Goal: Task Accomplishment & Management: Manage account settings

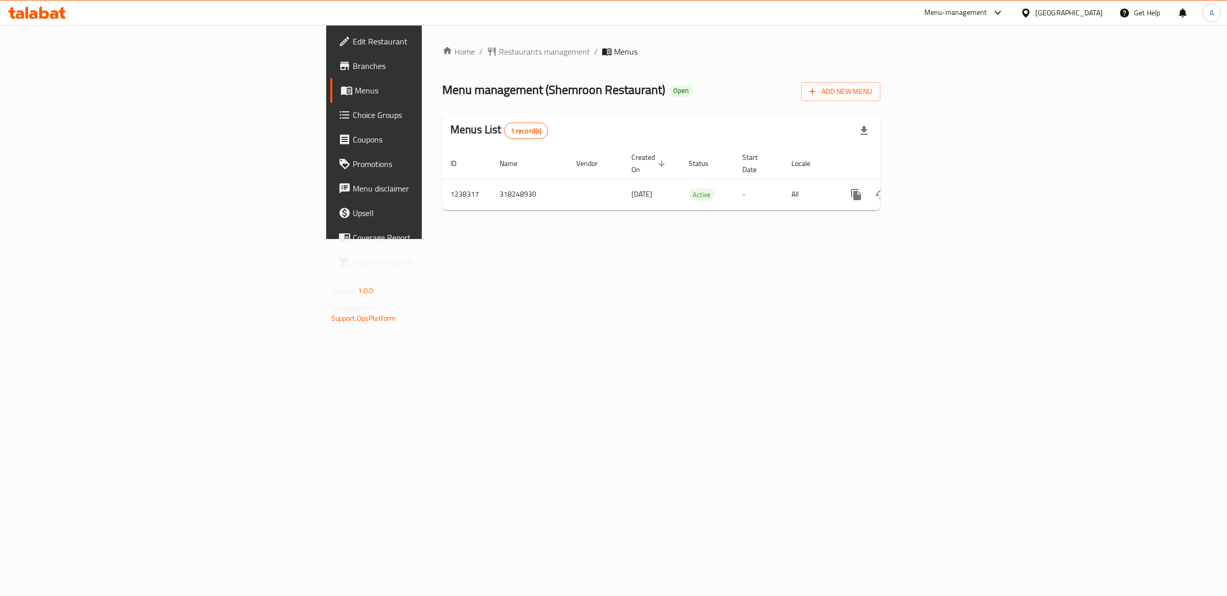
click at [355, 89] on span "Menus" at bounding box center [439, 90] width 168 height 12
click at [936, 189] on icon "enhanced table" at bounding box center [930, 195] width 12 height 12
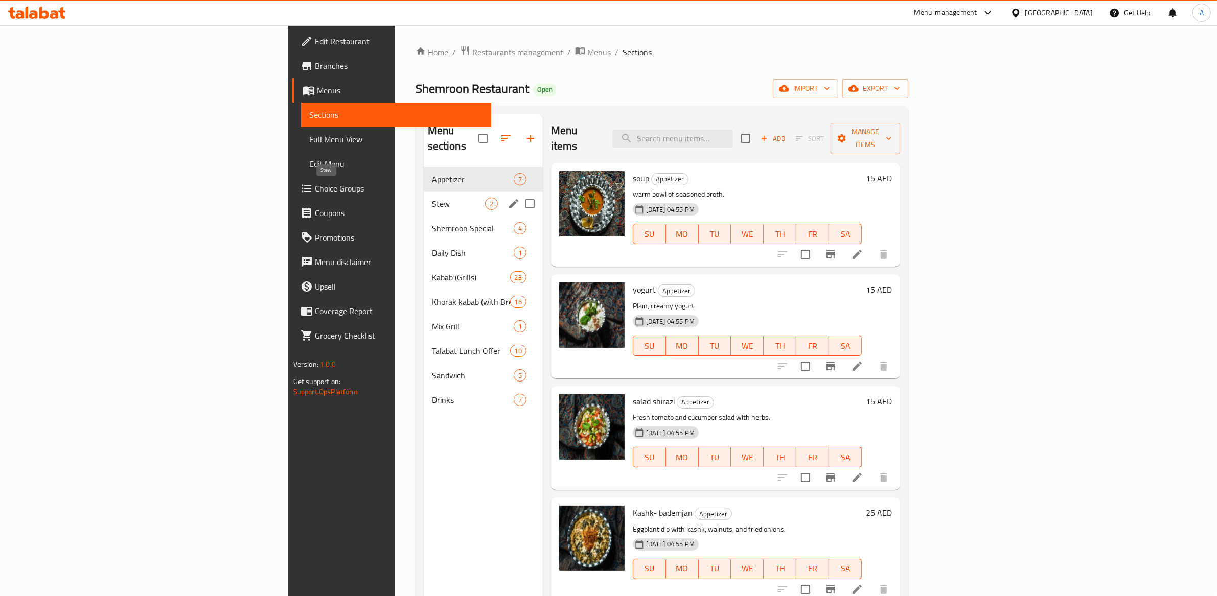
click at [432, 198] on span "Stew" at bounding box center [458, 204] width 53 height 12
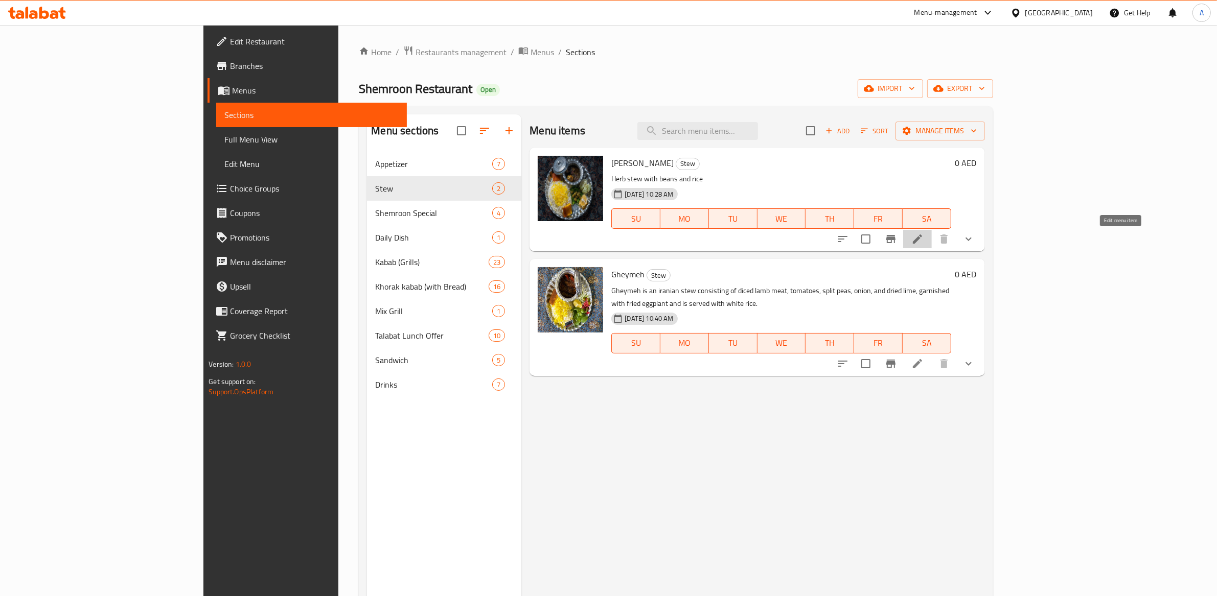
click at [924, 245] on icon at bounding box center [917, 239] width 12 height 12
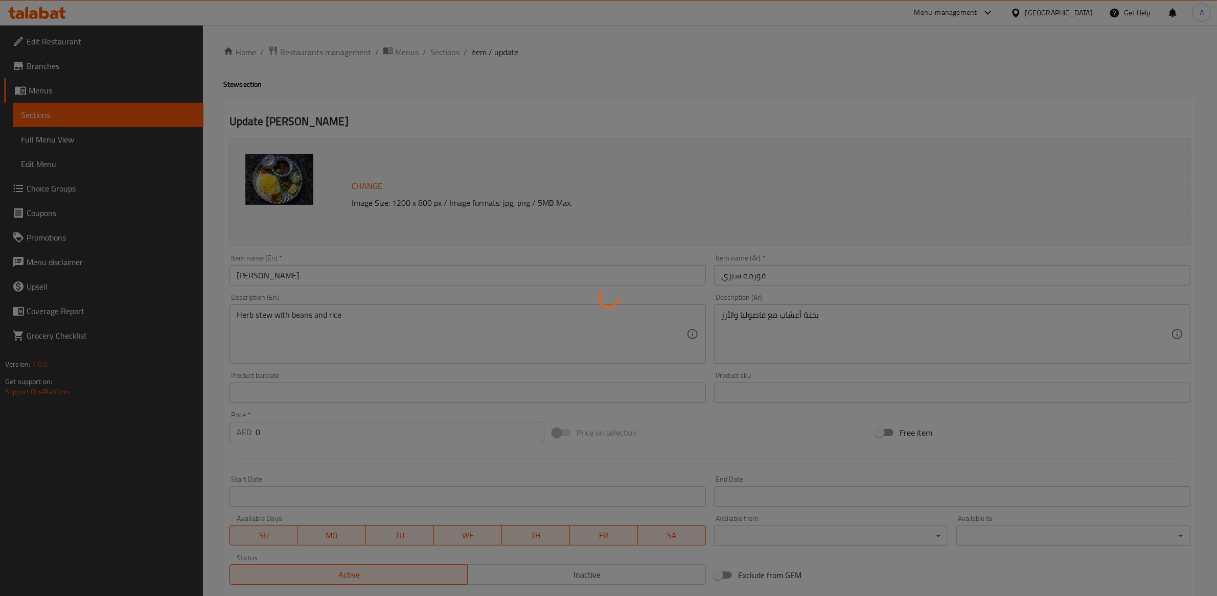
scroll to position [3, 0]
type input "اختيارك من الأرز الجانبي"
type input "1"
type input "إضافي:"
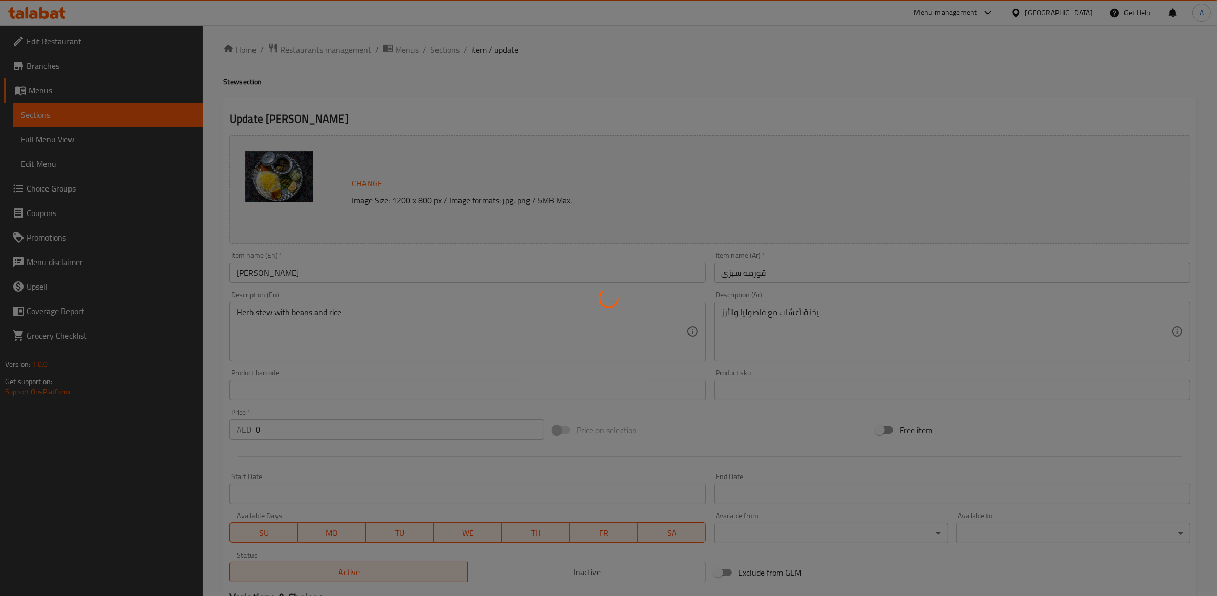
type input "0"
type input "7"
type input "إضافات:"
type input "0"
type input "1"
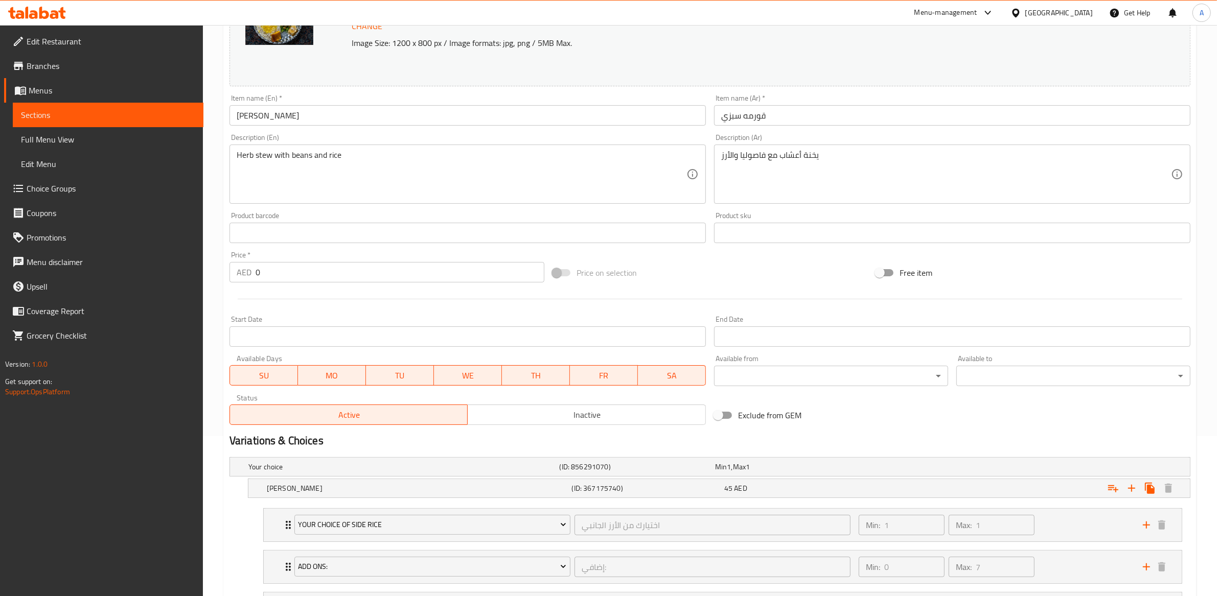
scroll to position [0, 0]
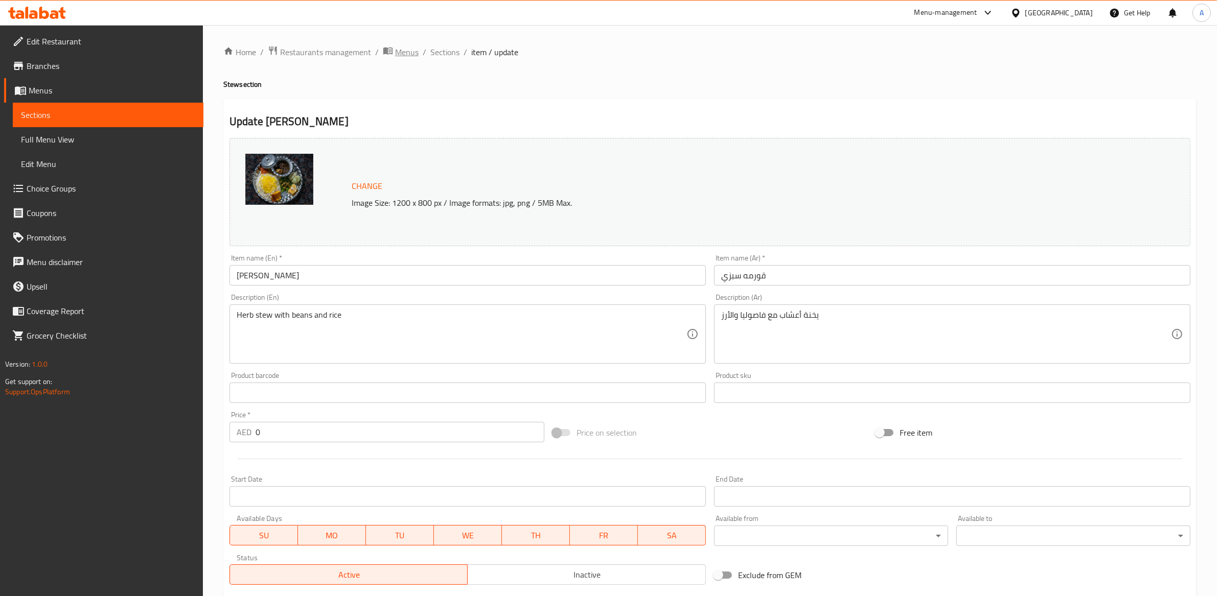
click at [407, 53] on span "Menus" at bounding box center [407, 52] width 24 height 12
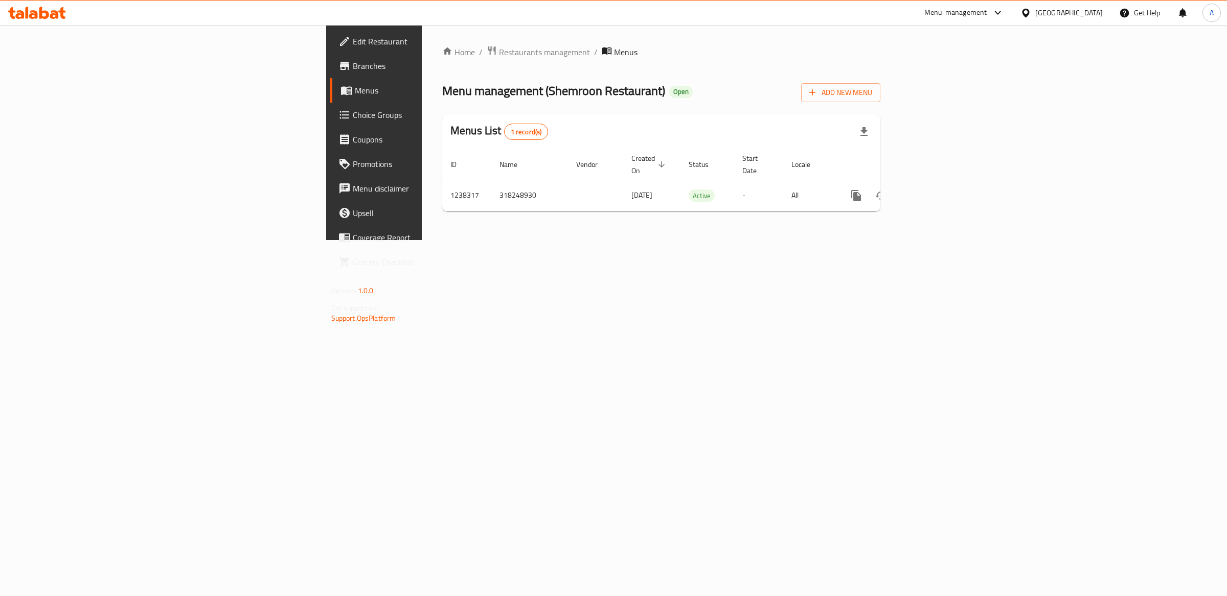
click at [504, 131] on span "1 record(s)" at bounding box center [525, 132] width 43 height 10
click at [504, 132] on span "1 record(s)" at bounding box center [525, 132] width 43 height 10
click at [504, 133] on span "1 record(s)" at bounding box center [525, 132] width 43 height 10
click at [504, 139] on div "1 record(s)" at bounding box center [526, 132] width 44 height 16
click at [504, 137] on div "1 record(s)" at bounding box center [526, 132] width 44 height 16
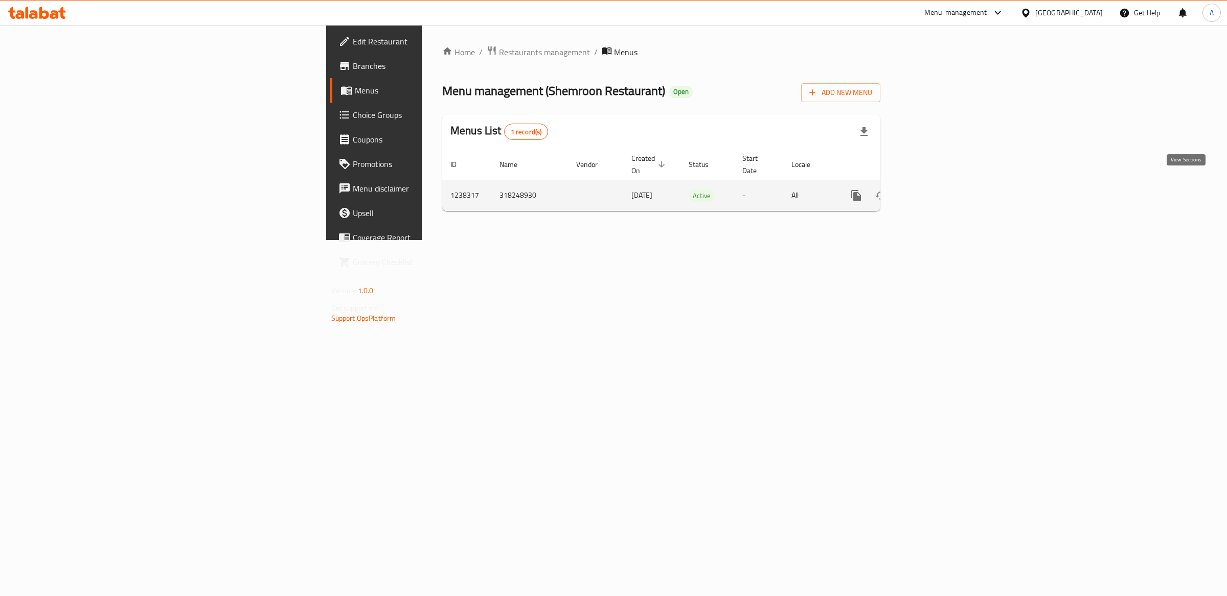
click at [936, 190] on icon "enhanced table" at bounding box center [930, 196] width 12 height 12
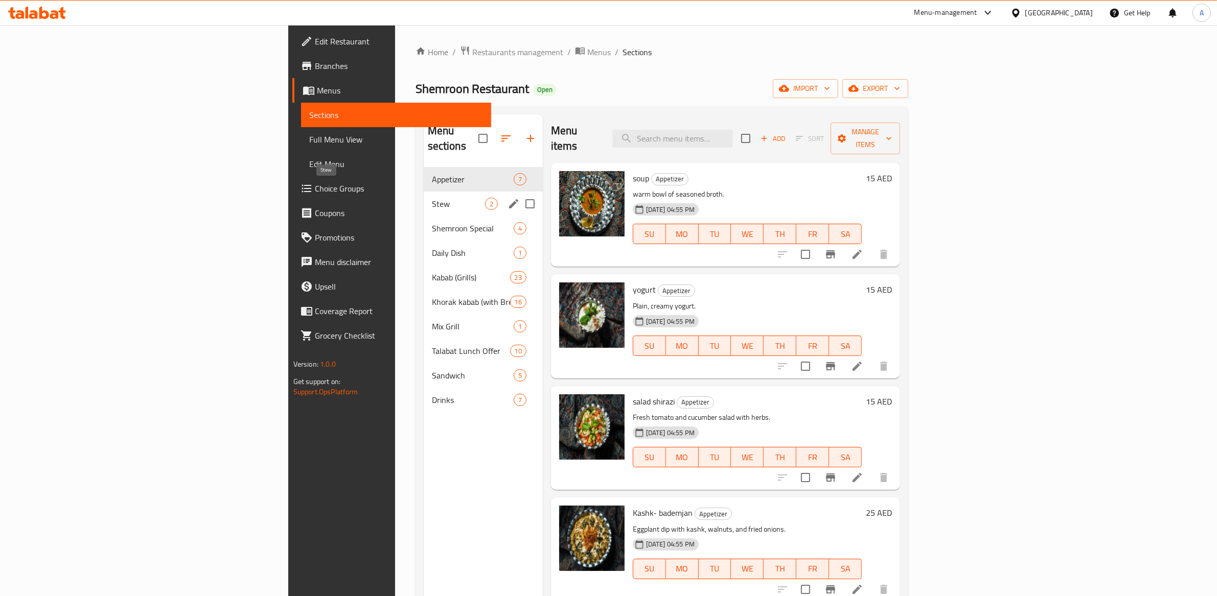
click at [432, 198] on span "Stew" at bounding box center [458, 204] width 53 height 12
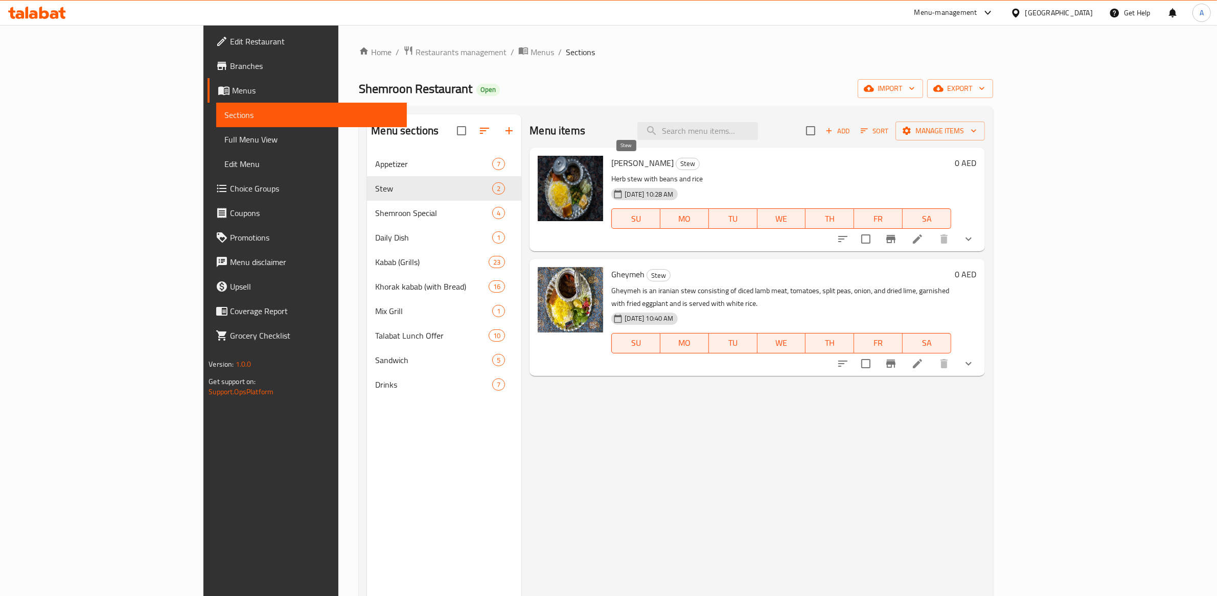
click at [676, 163] on span "Stew" at bounding box center [687, 164] width 23 height 12
click at [897, 239] on icon "Branch-specific-item" at bounding box center [891, 239] width 12 height 12
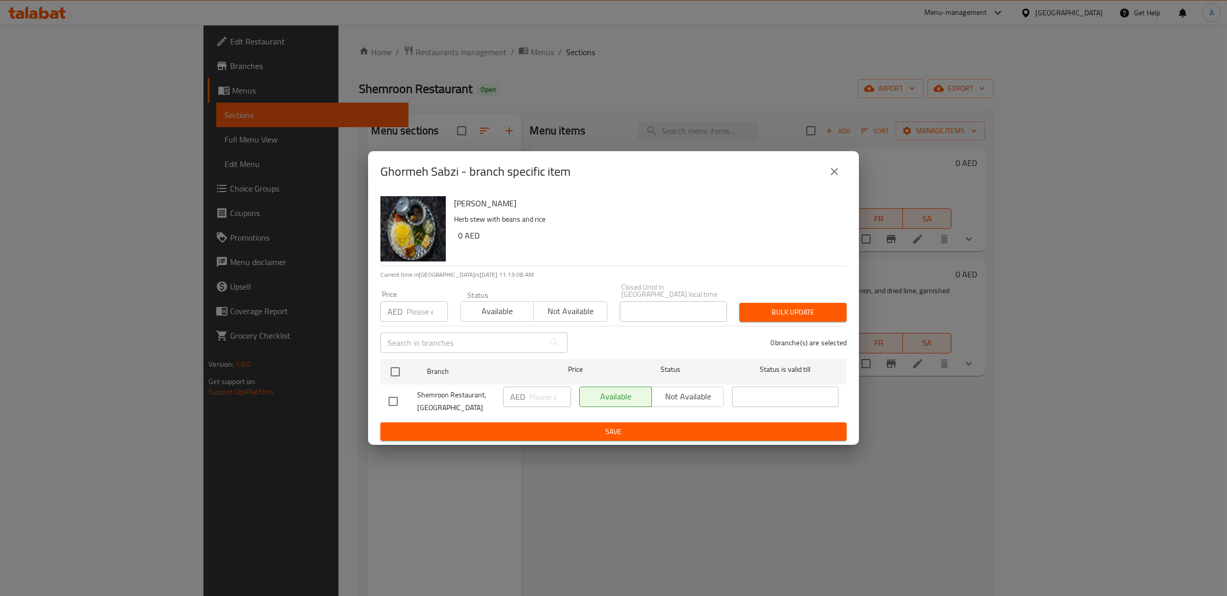
click at [837, 171] on icon "close" at bounding box center [834, 172] width 12 height 12
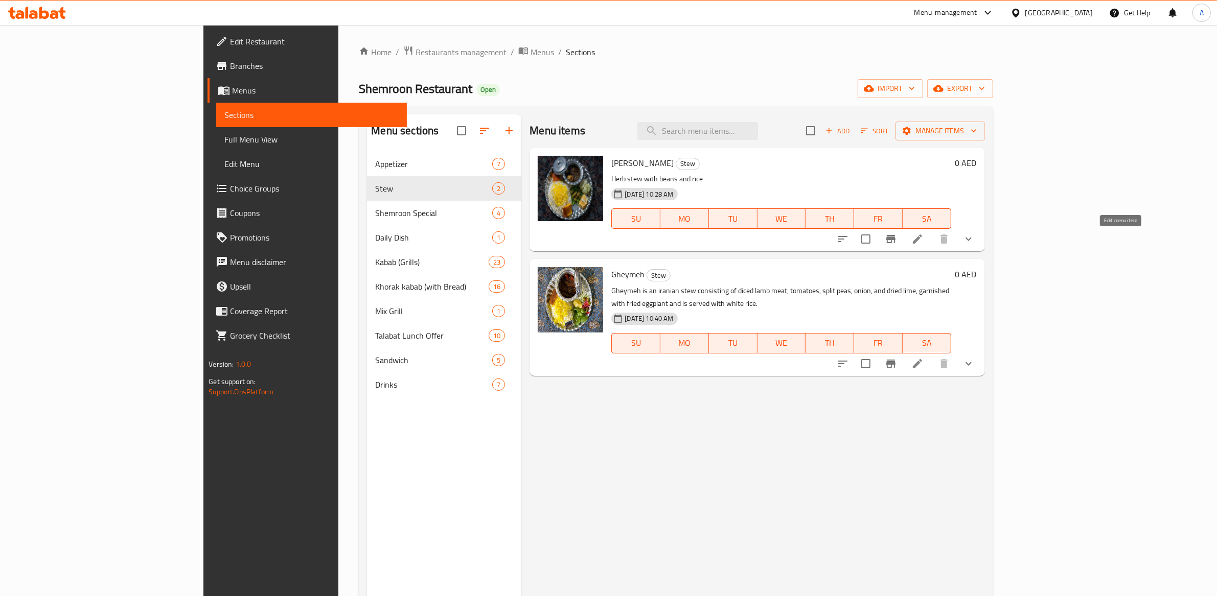
click at [922, 242] on icon at bounding box center [917, 239] width 9 height 9
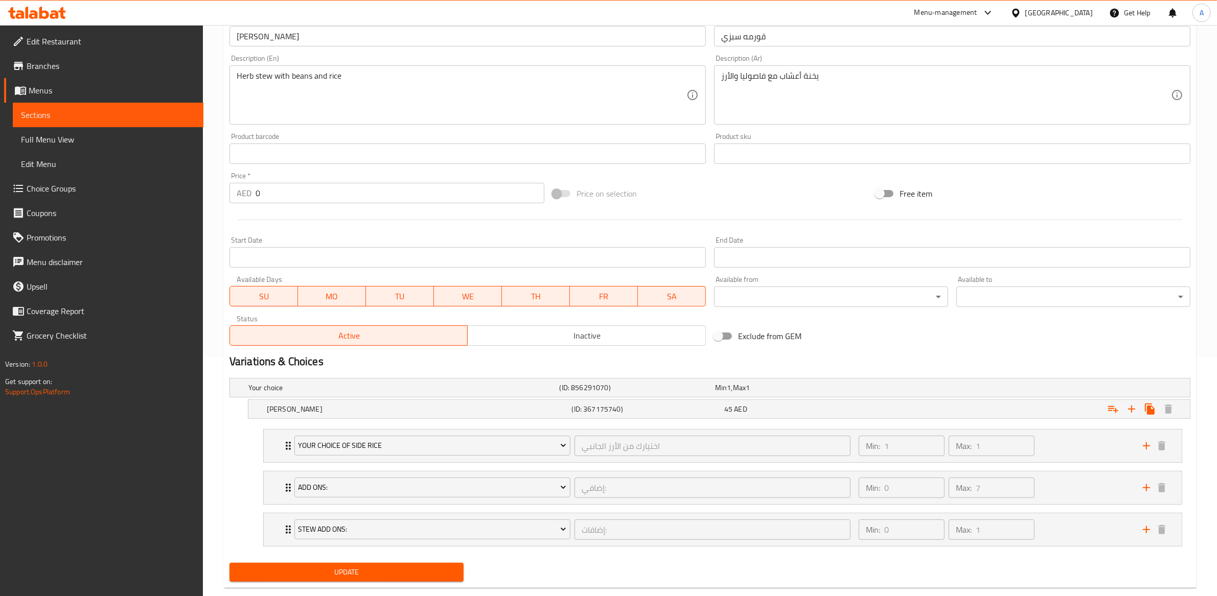
scroll to position [261, 0]
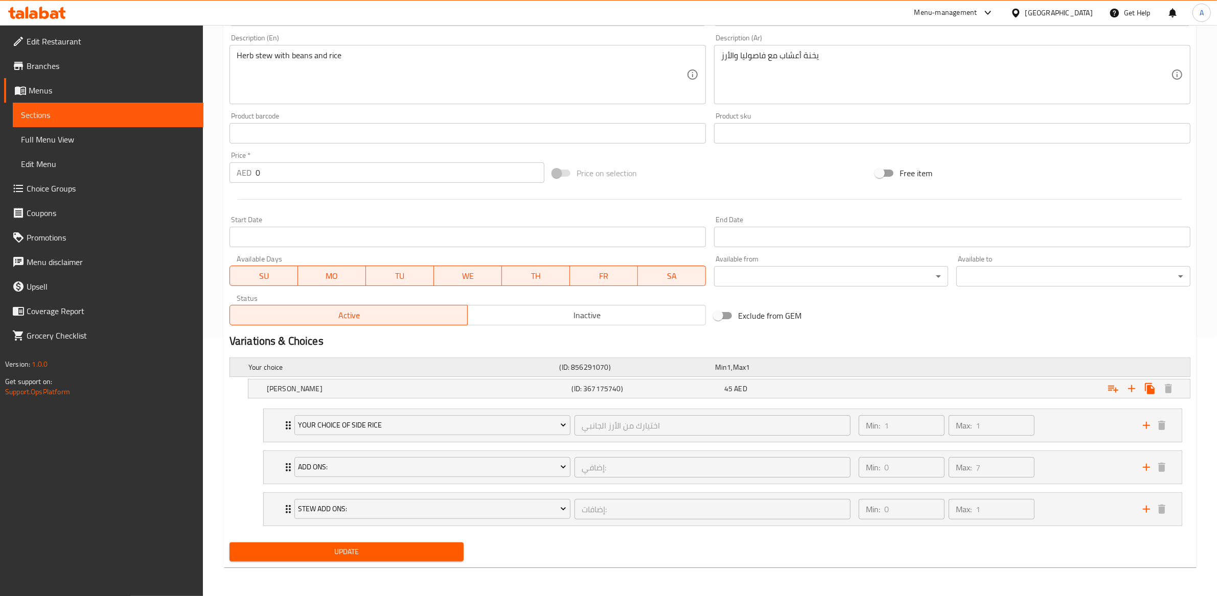
click at [459, 366] on h5 "Your choice" at bounding box center [401, 367] width 307 height 10
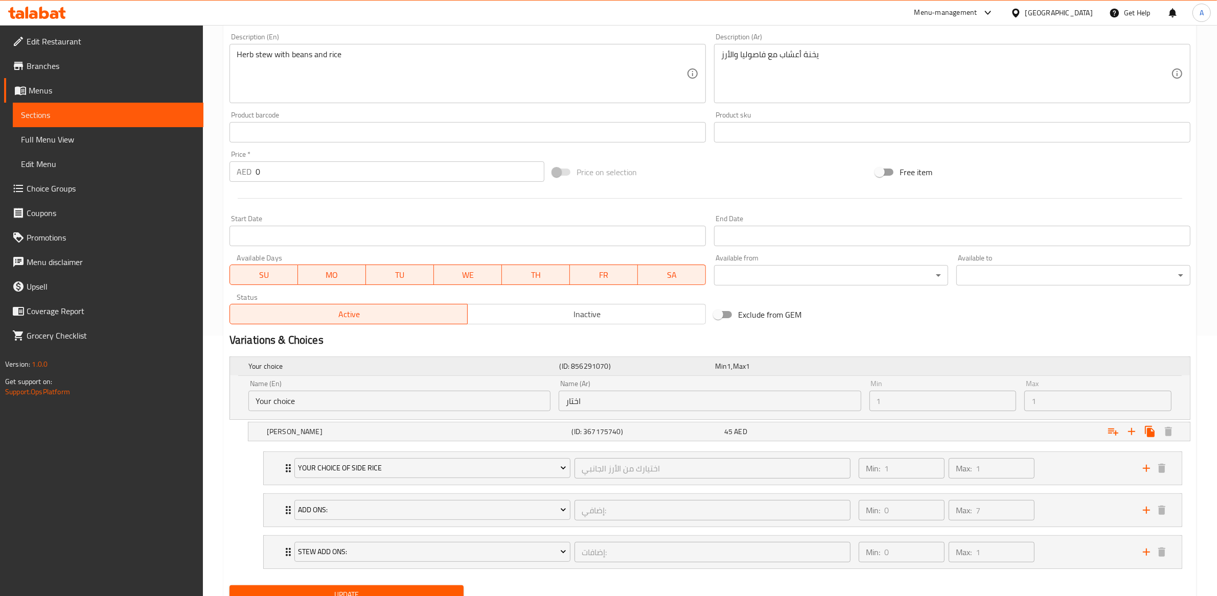
click at [478, 366] on h5 "Your choice" at bounding box center [401, 366] width 307 height 10
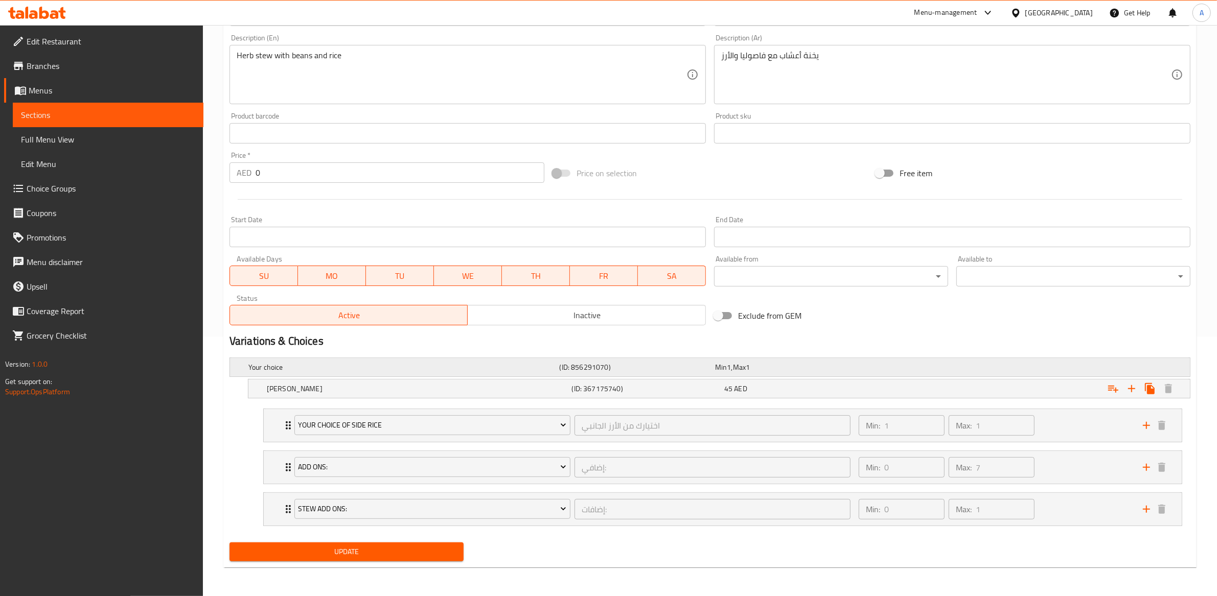
click at [479, 366] on h5 "Your choice" at bounding box center [401, 367] width 307 height 10
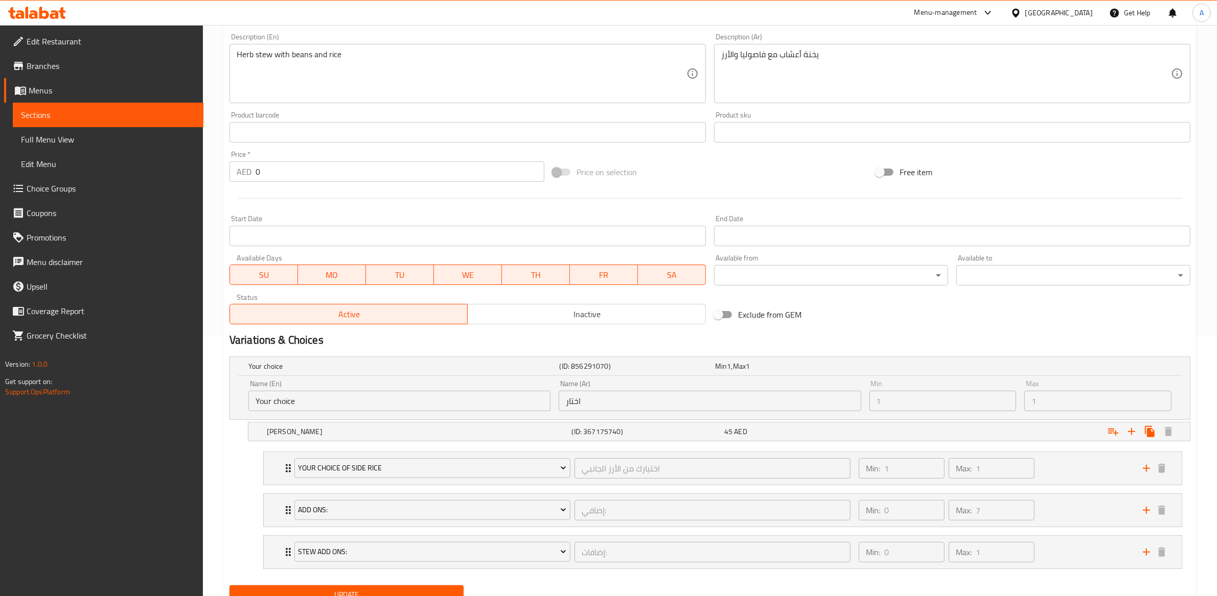
click at [486, 404] on input "Your choice" at bounding box center [399, 401] width 302 height 20
click at [488, 367] on h5 "Your choice" at bounding box center [401, 366] width 307 height 10
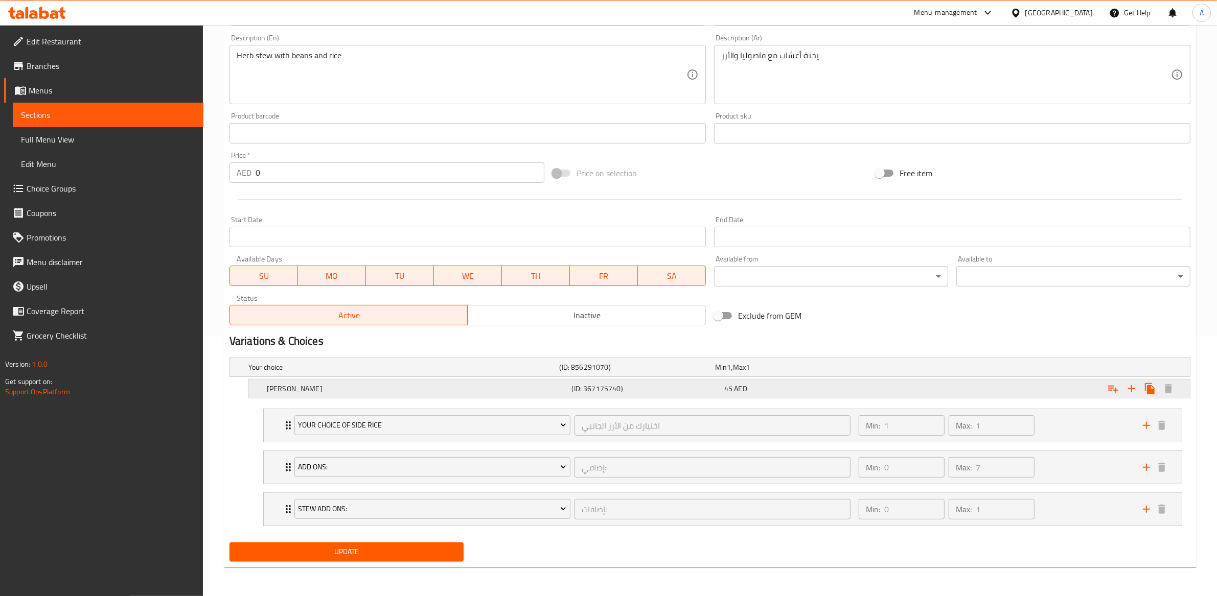
click at [487, 373] on h5 "[PERSON_NAME]" at bounding box center [401, 367] width 307 height 10
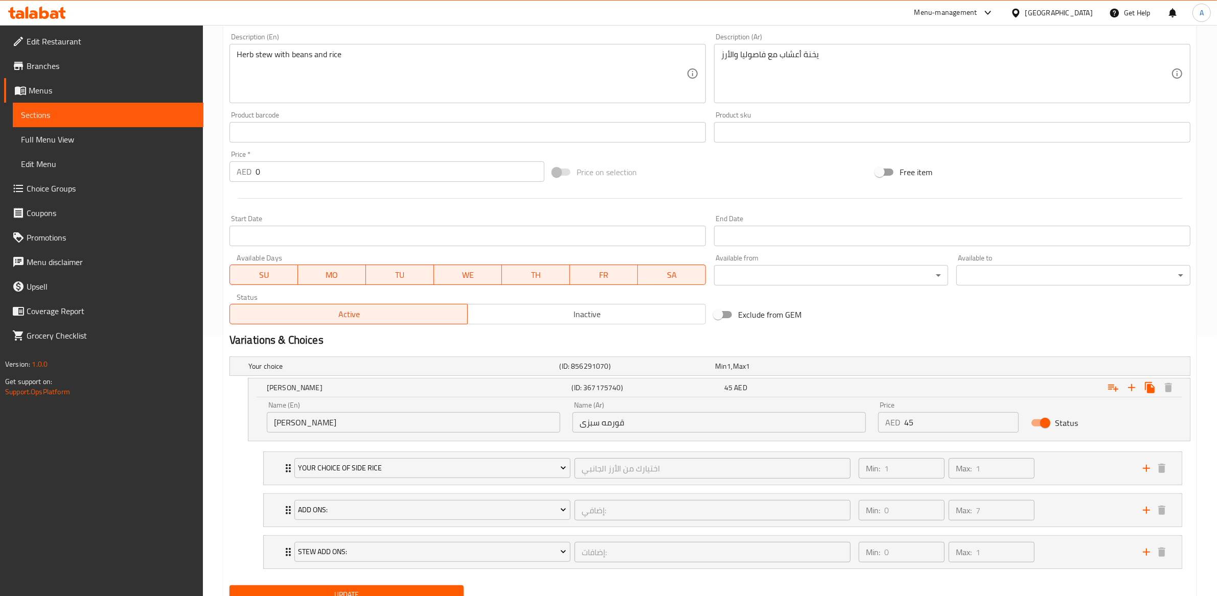
click at [1048, 420] on input "Status" at bounding box center [1045, 422] width 58 height 19
checkbox input "false"
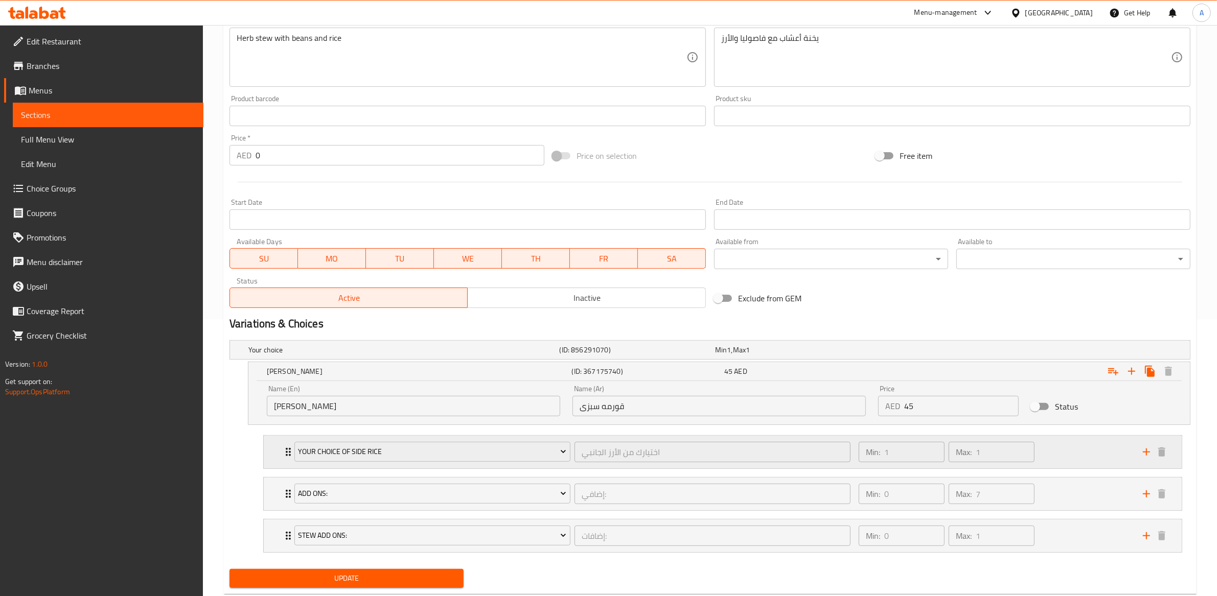
scroll to position [305, 0]
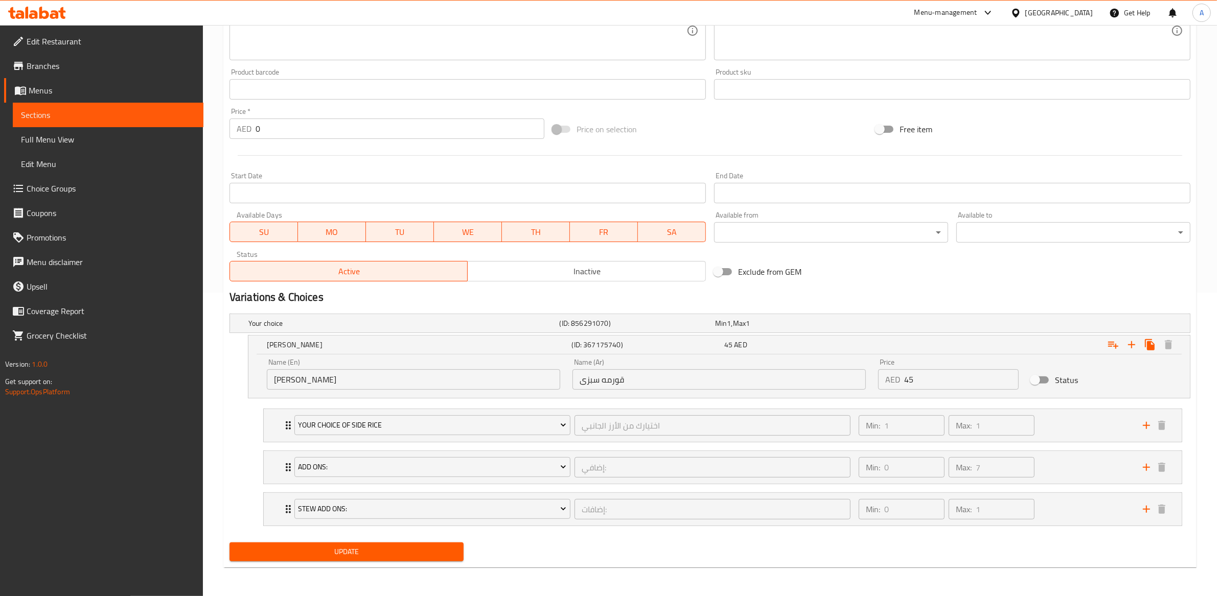
click at [370, 559] on button "Update" at bounding box center [346, 552] width 234 height 19
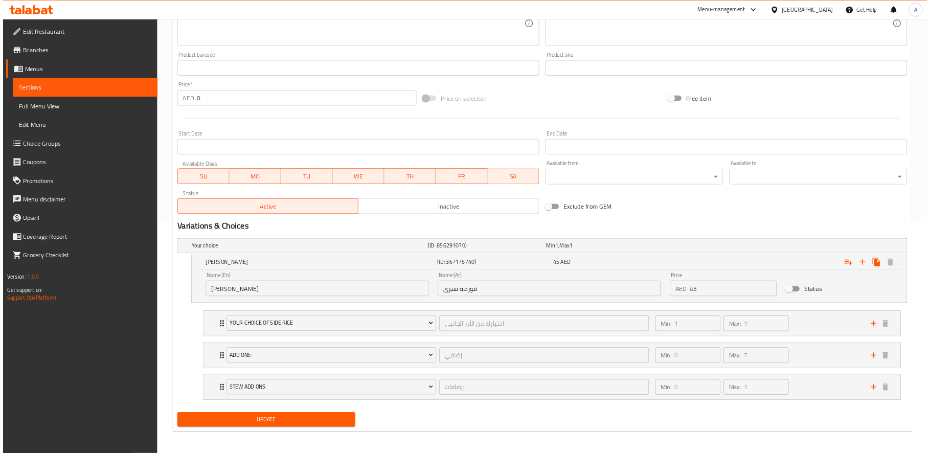
scroll to position [301, 0]
